Goal: Navigation & Orientation: Find specific page/section

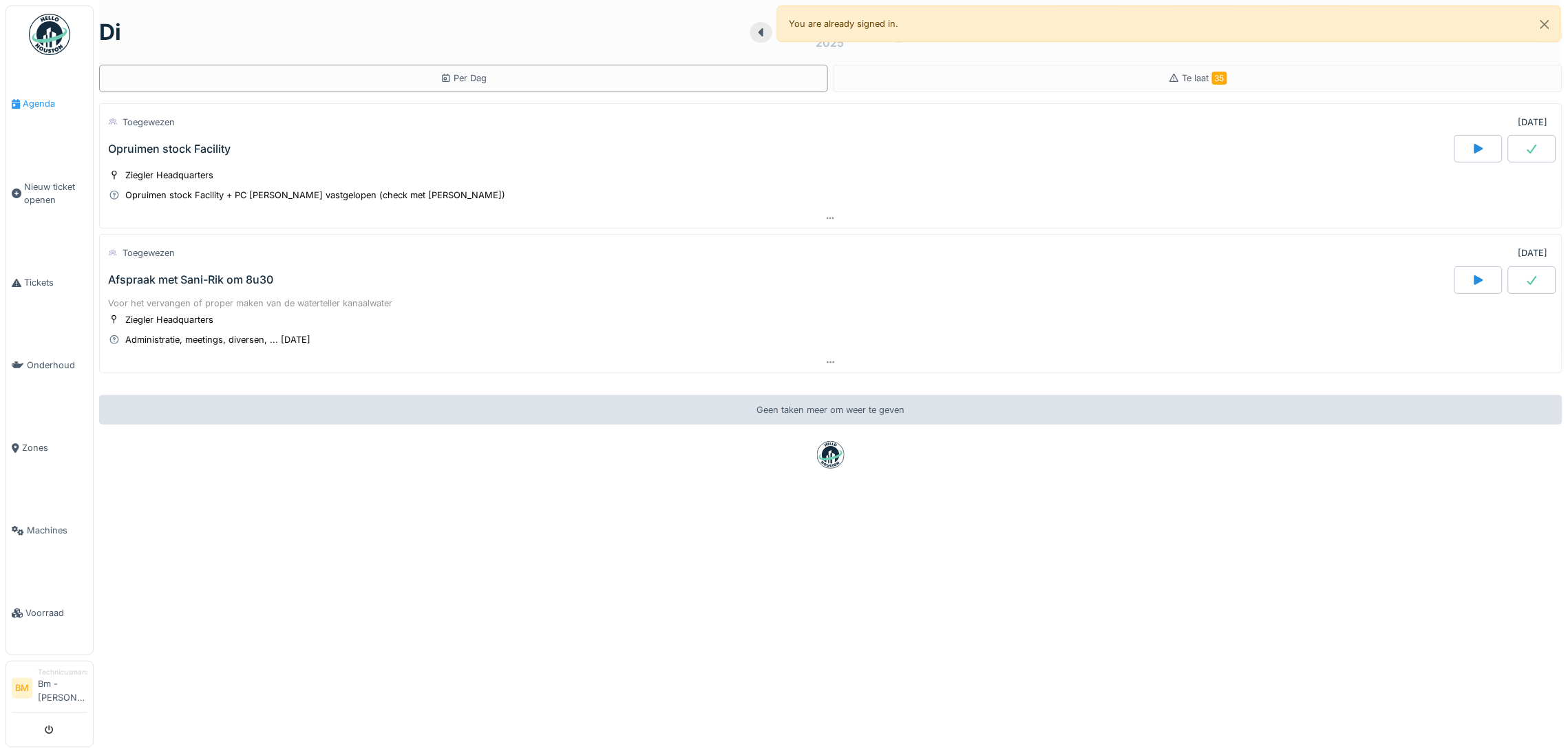
click at [27, 105] on span "Agenda" at bounding box center [56, 103] width 65 height 13
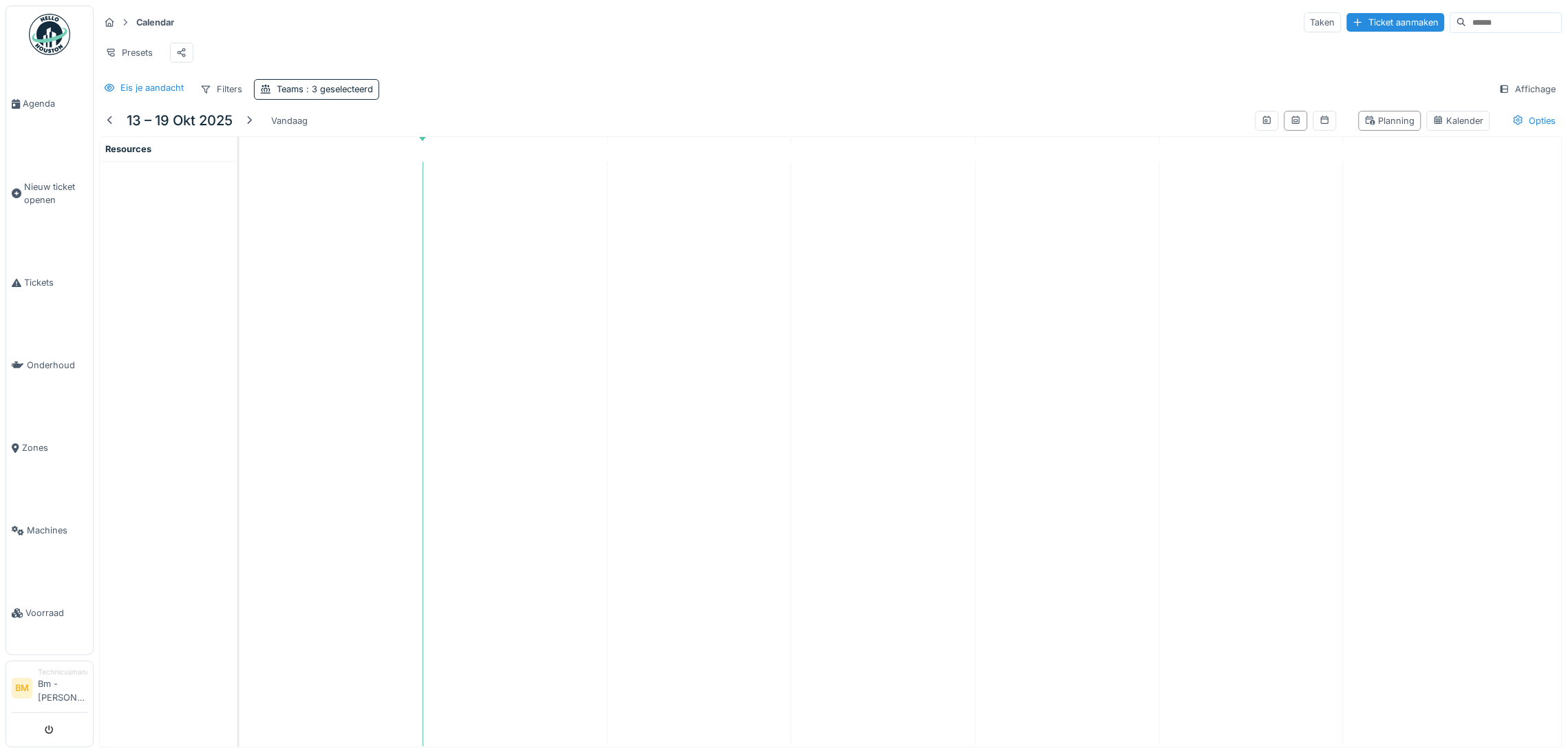
click at [618, 35] on hr at bounding box center [831, 35] width 1464 height 1
click at [624, 38] on div "Presets" at bounding box center [831, 53] width 1464 height 31
drag, startPoint x: 105, startPoint y: 142, endPoint x: 111, endPoint y: 137, distance: 7.8
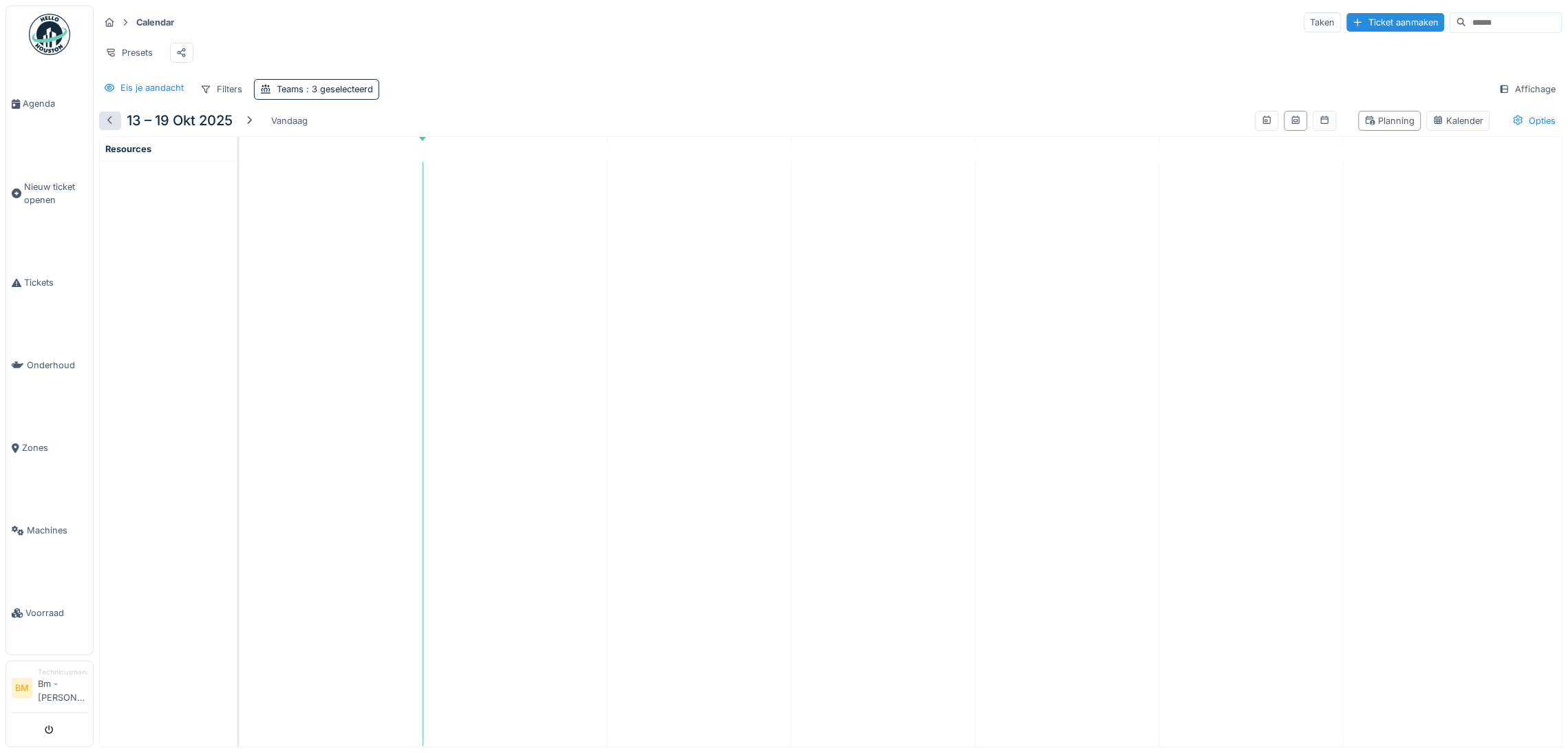
click at [105, 127] on div at bounding box center [110, 120] width 11 height 13
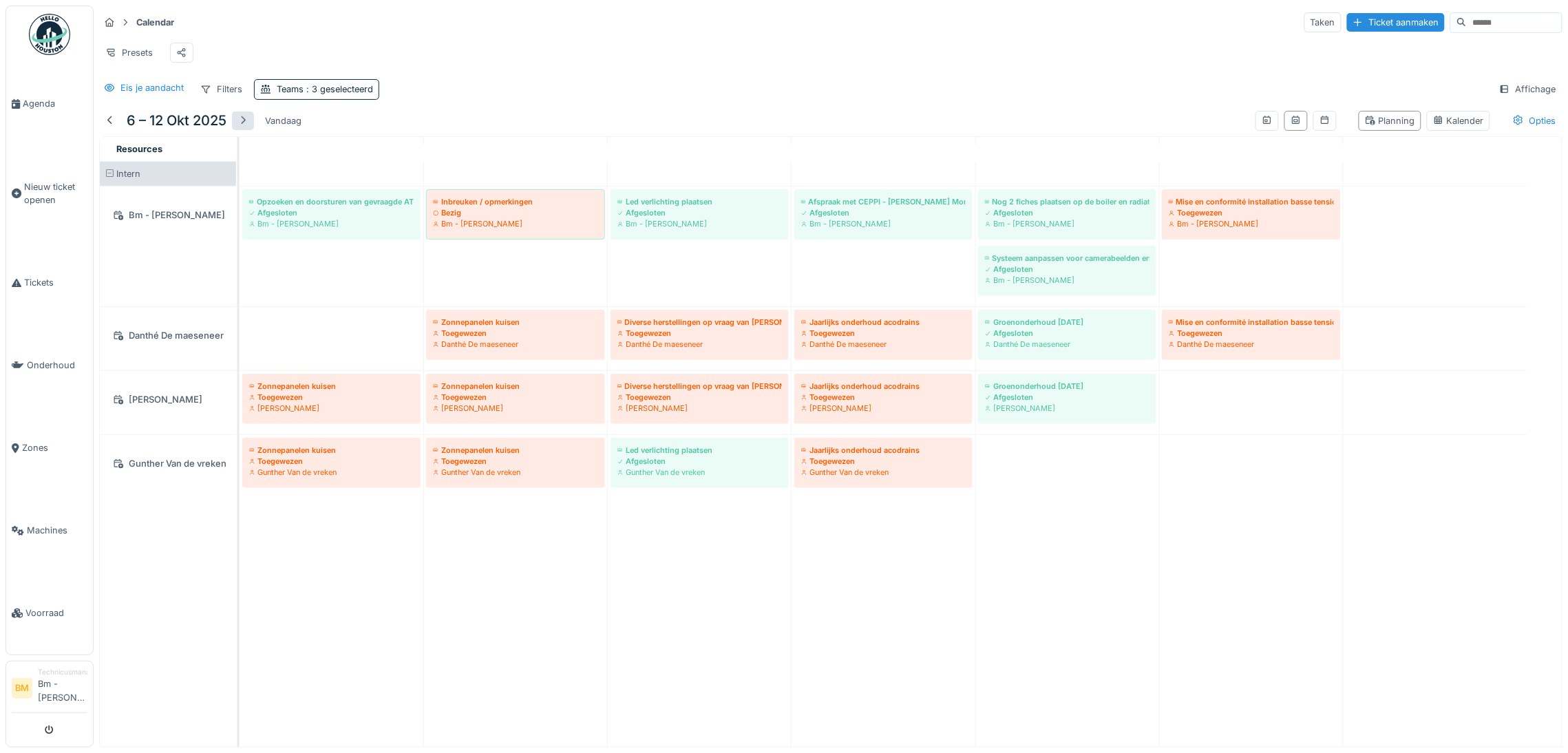
click at [245, 127] on div at bounding box center [243, 120] width 11 height 13
